Goal: Find specific page/section: Find specific page/section

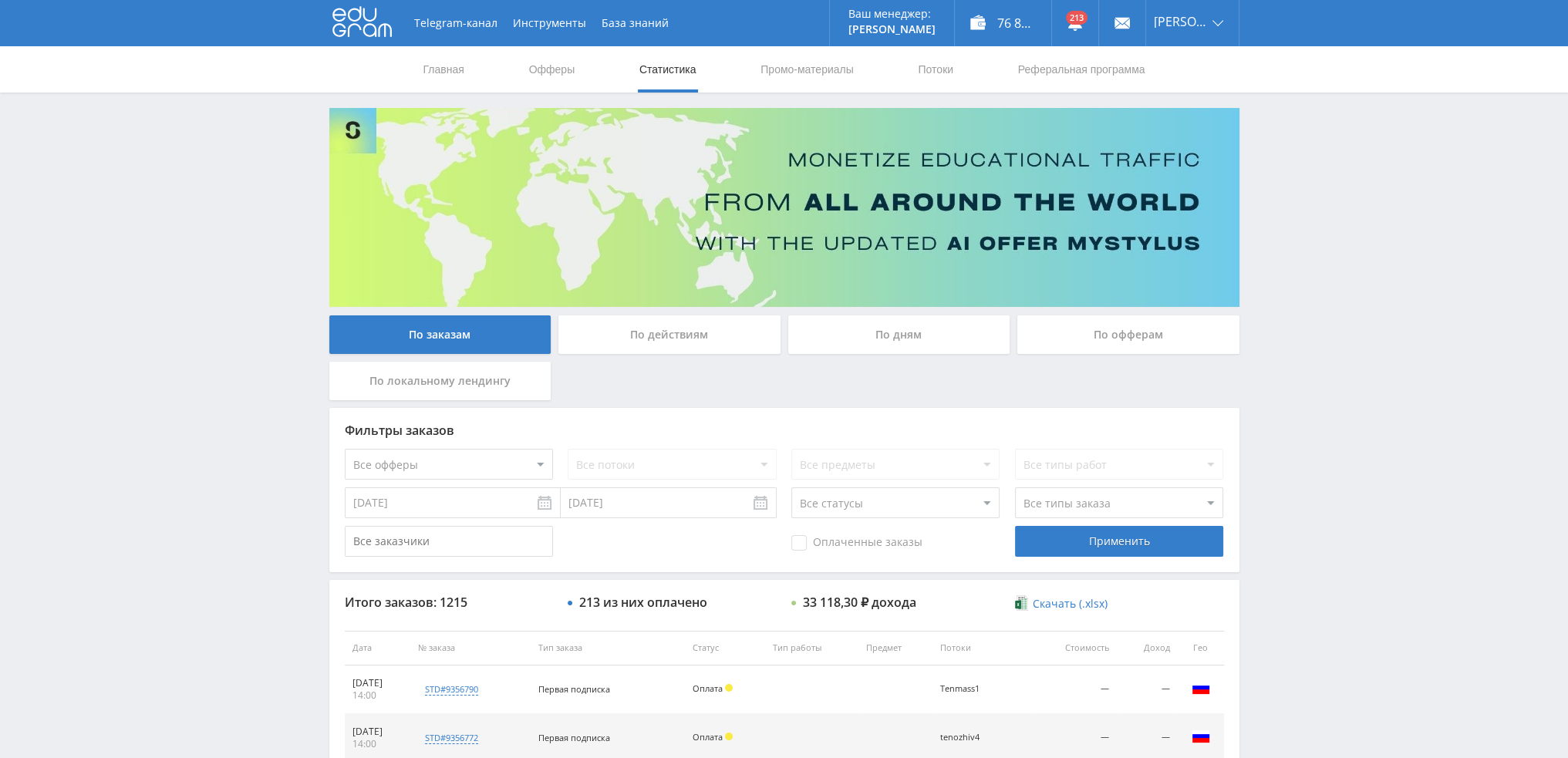
click at [905, 329] on div "По дням" at bounding box center [899, 334] width 222 height 38
click at [0, 0] on input "По дням" at bounding box center [0, 0] width 0 height 0
click at [883, 334] on div "По дням" at bounding box center [899, 334] width 222 height 38
click at [0, 0] on input "По дням" at bounding box center [0, 0] width 0 height 0
